Goal: Check status: Check status

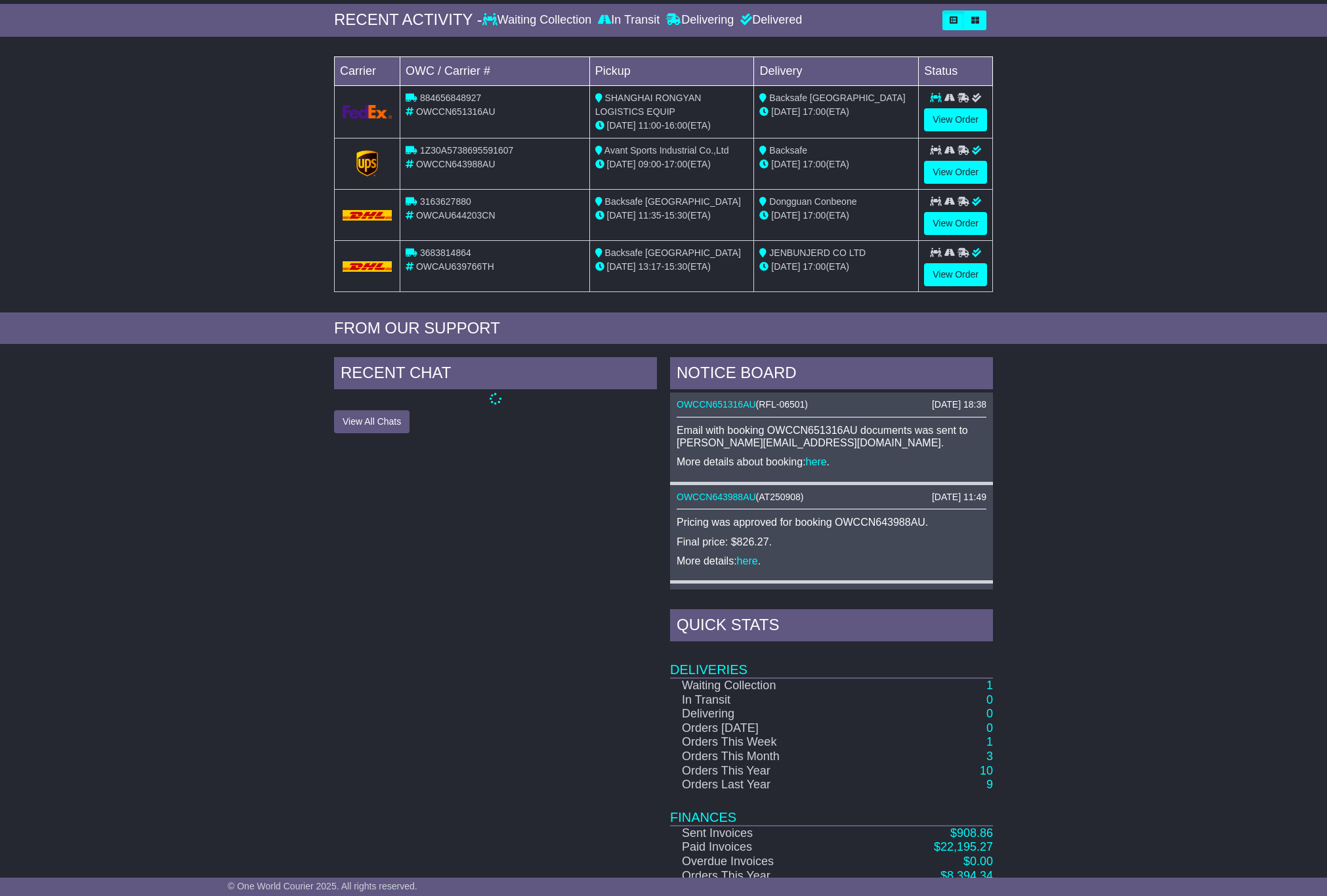
scroll to position [255, 0]
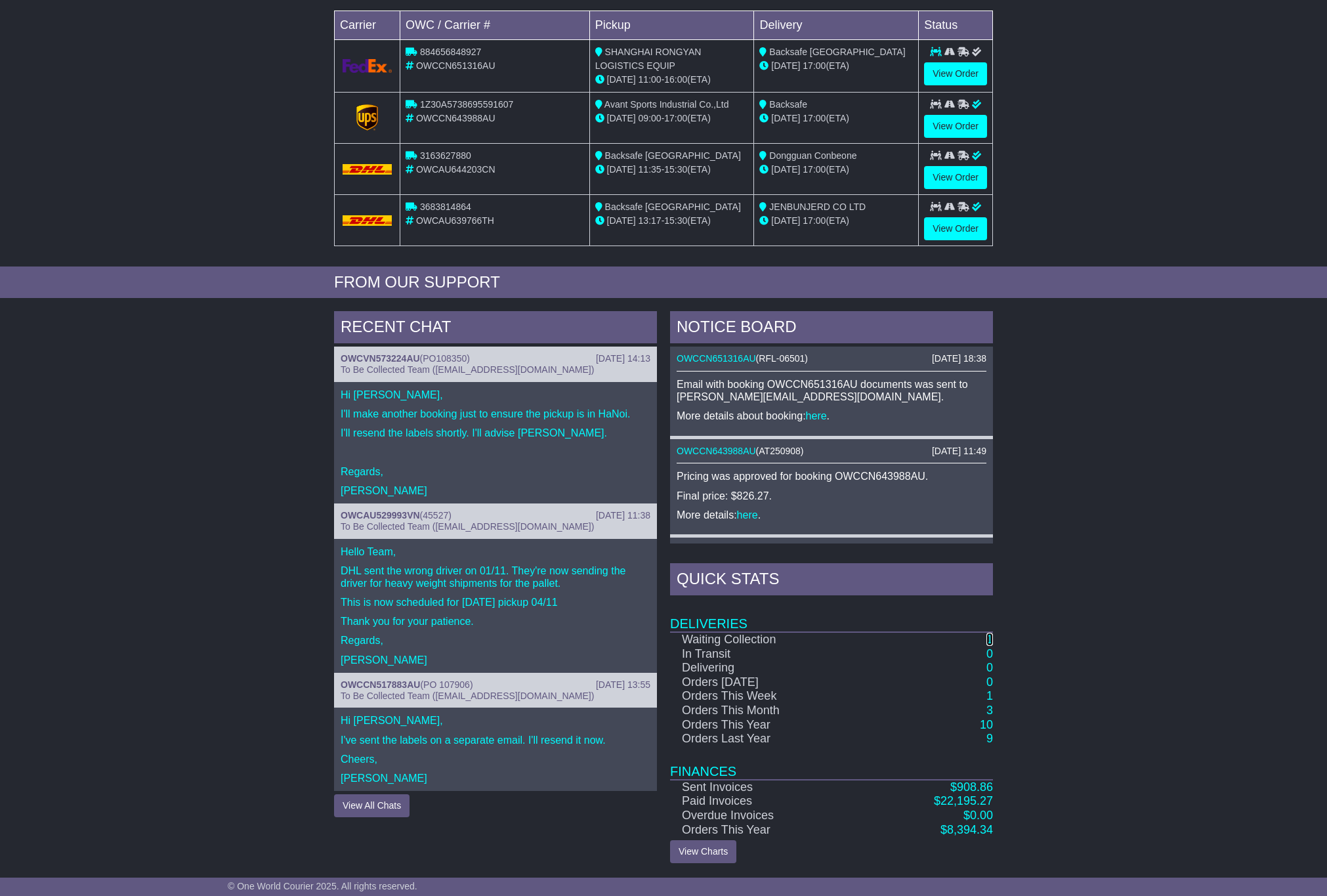
click at [988, 640] on link "1" at bounding box center [990, 639] width 6 height 13
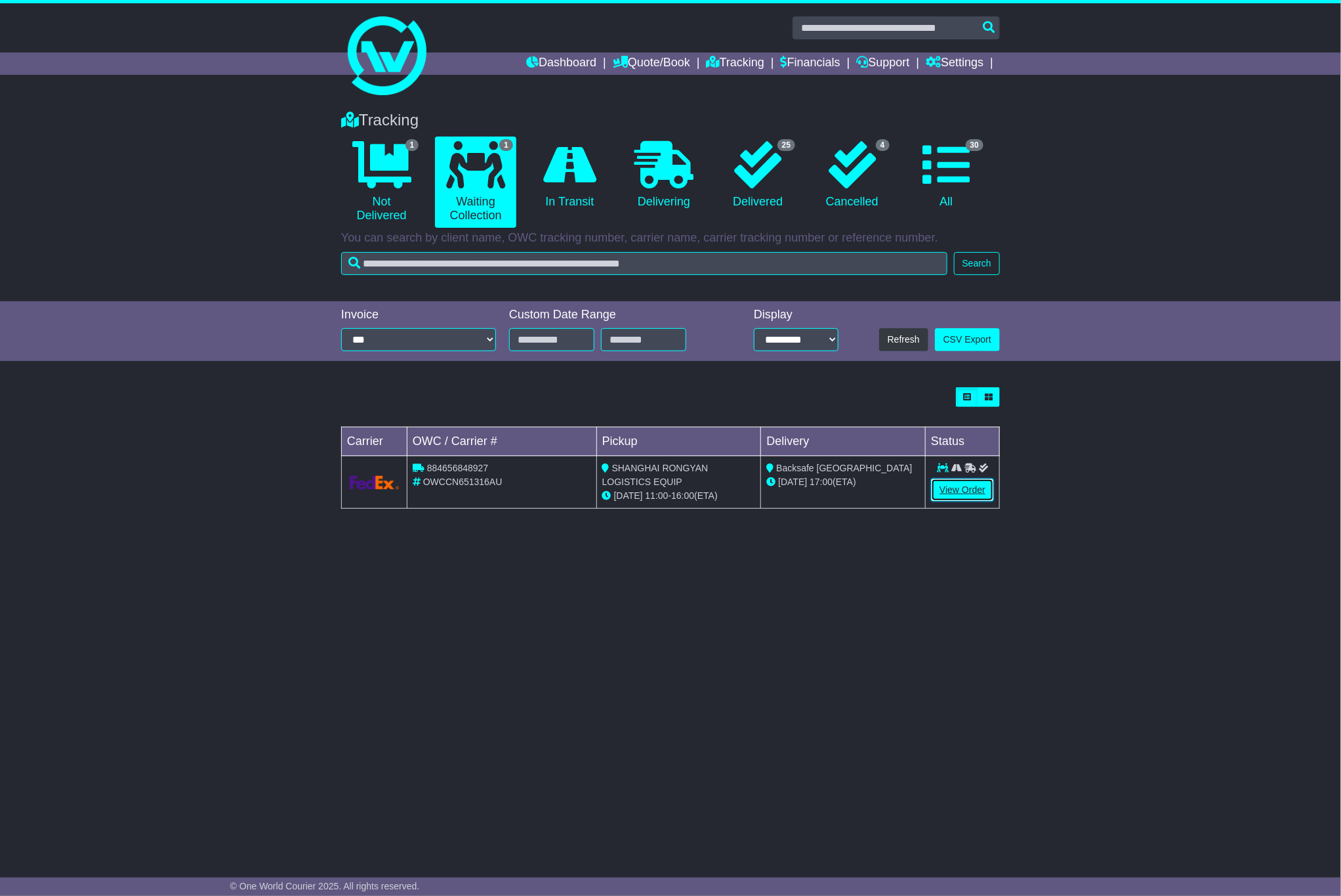
click at [969, 494] on link "View Order" at bounding box center [962, 490] width 63 height 23
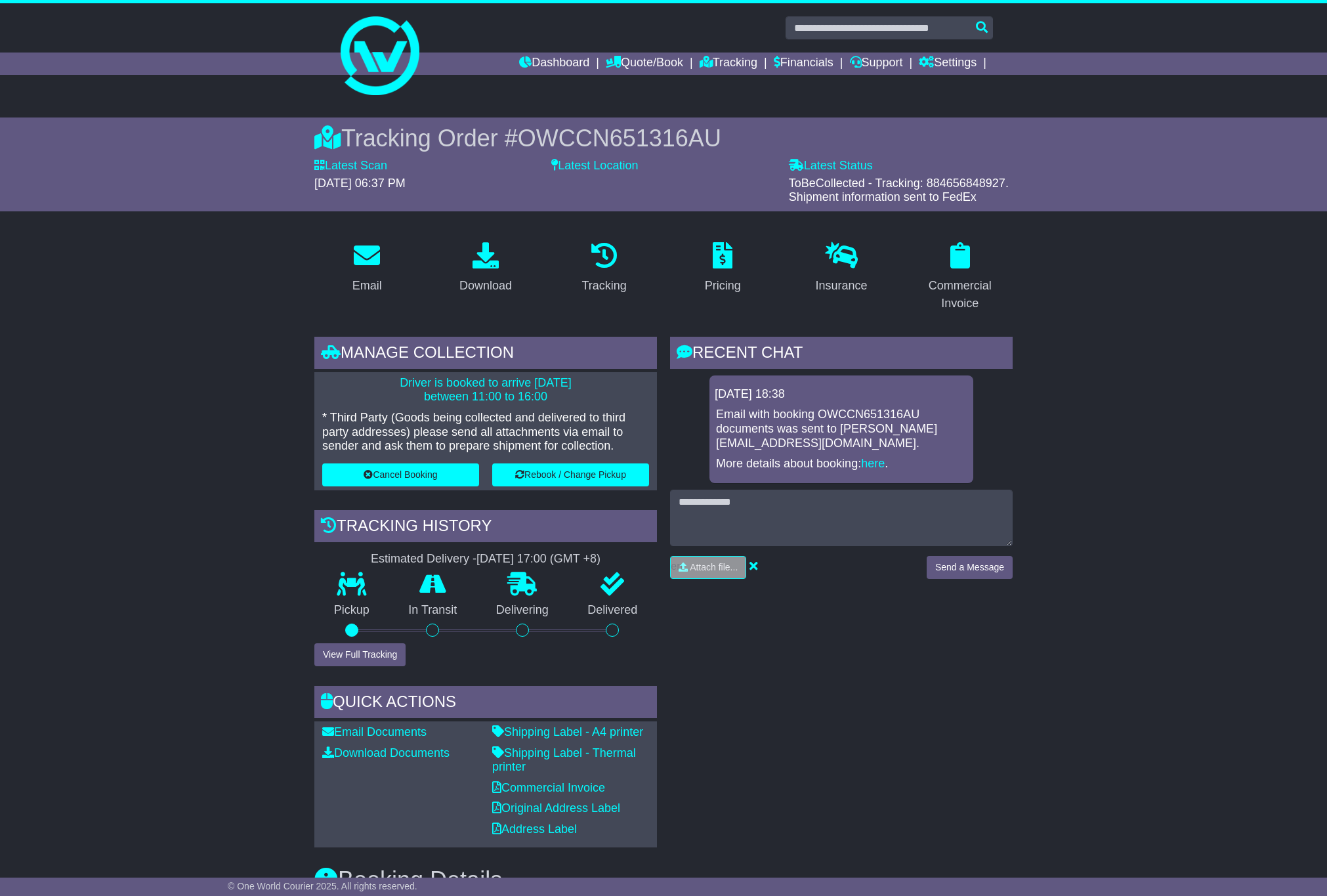
click at [632, 141] on span "OWCCN651316AU" at bounding box center [619, 138] width 204 height 27
copy span "OWCCN651316AU"
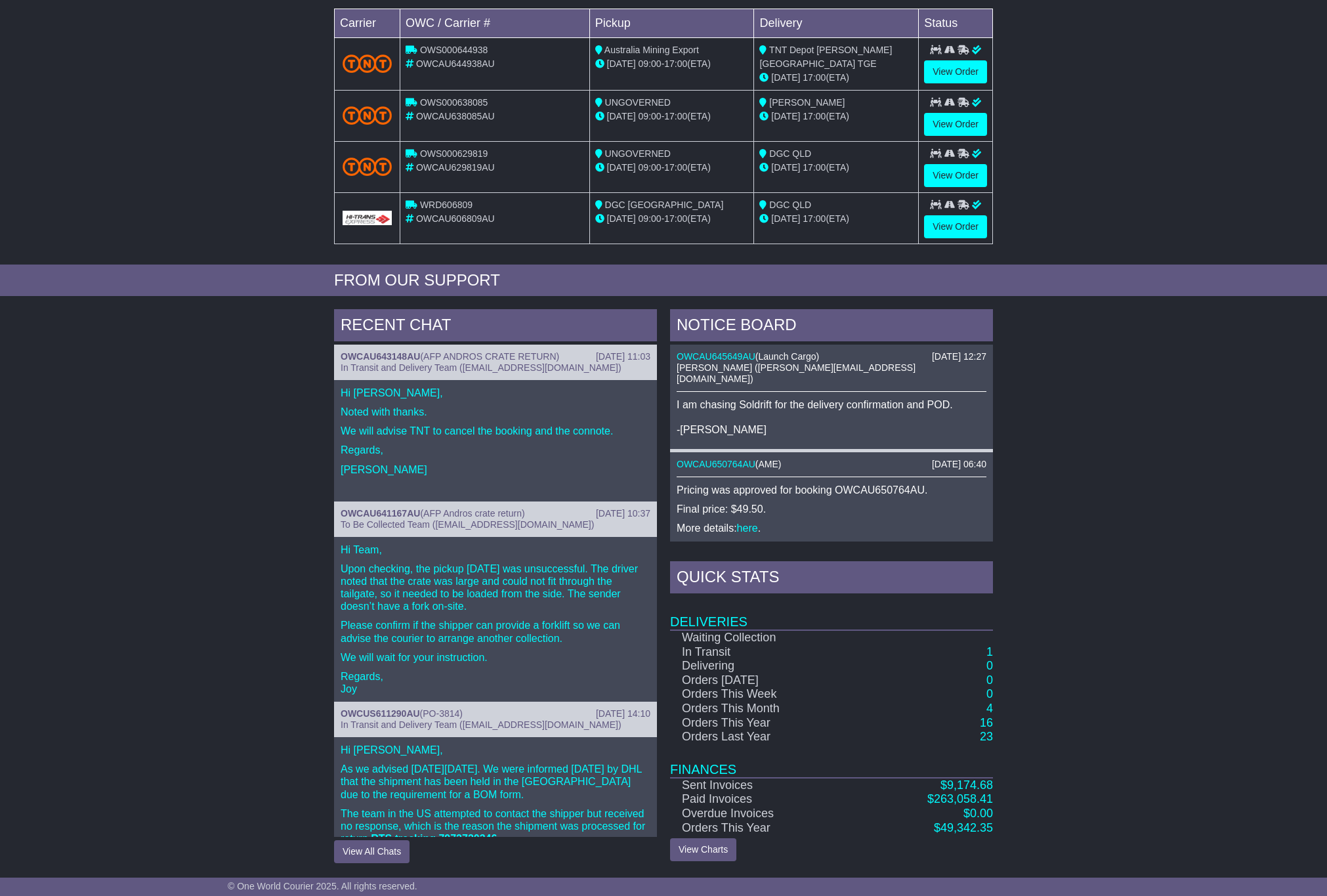
scroll to position [258, 0]
click at [987, 649] on link "1" at bounding box center [990, 652] width 6 height 13
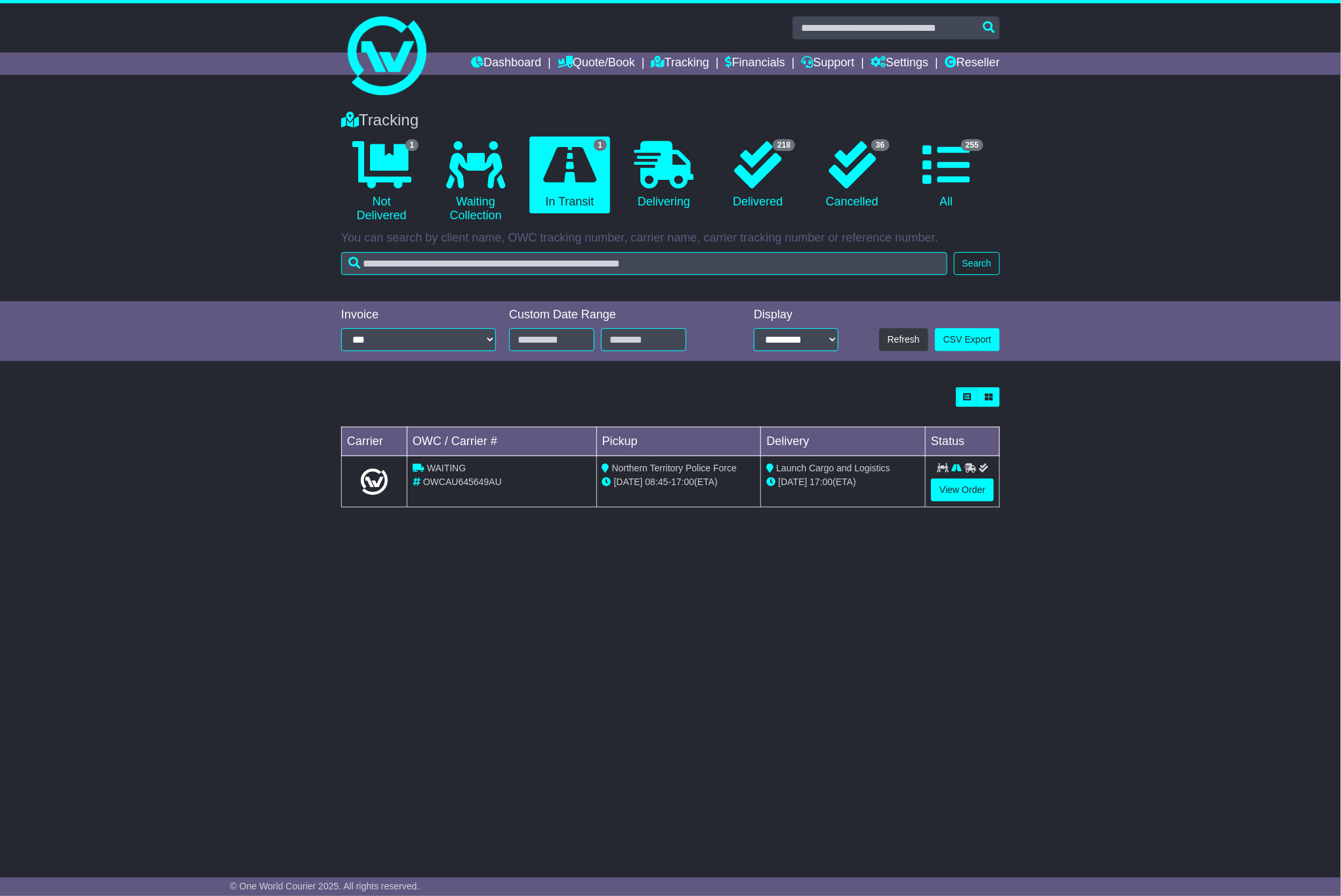
click at [462, 488] on div "OWCAU645649AU" at bounding box center [502, 482] width 178 height 14
copy span "OWCAU645649AU"
click at [954, 494] on link "View Order" at bounding box center [962, 490] width 63 height 23
